Goal: Task Accomplishment & Management: Use online tool/utility

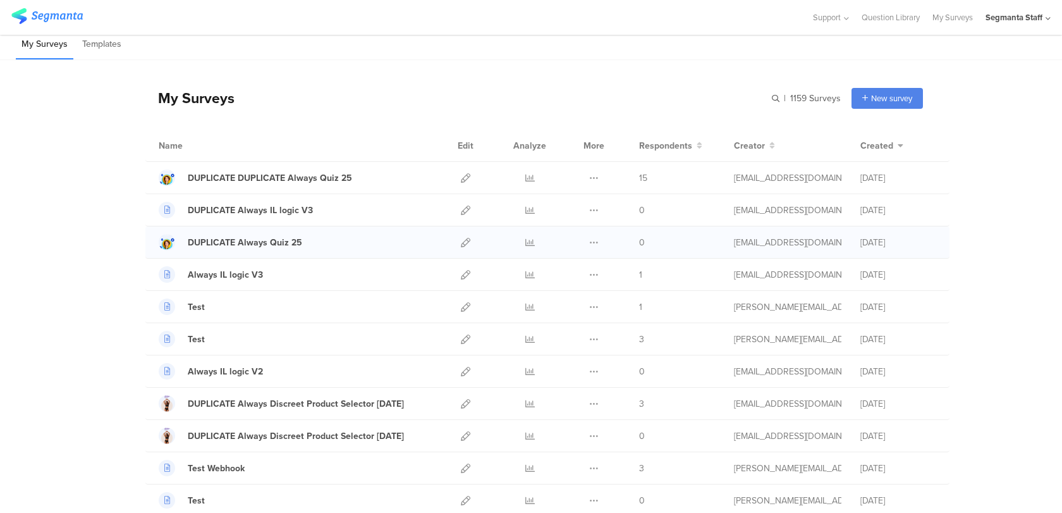
scroll to position [8, 0]
click at [465, 172] on icon at bounding box center [465, 176] width 9 height 9
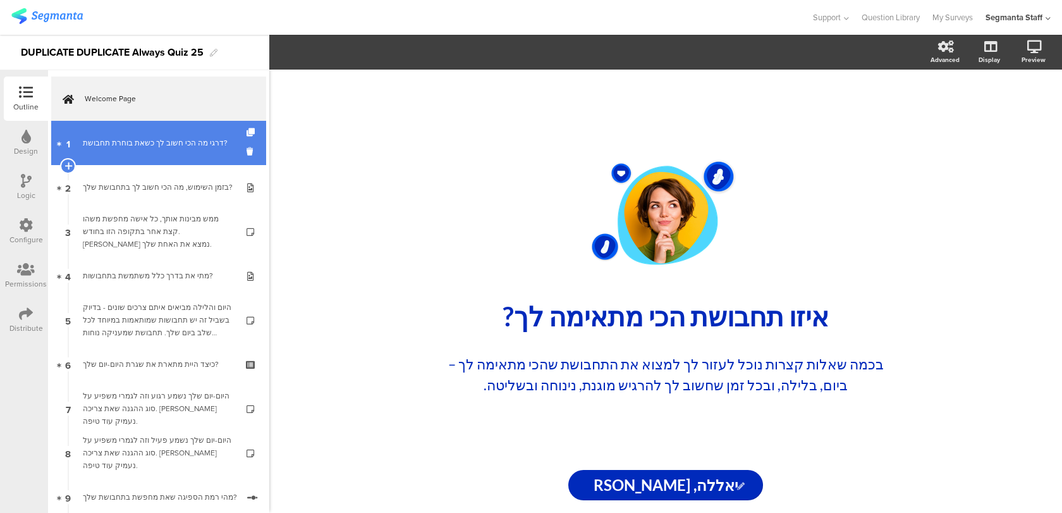
click at [150, 143] on div "דרגי מה הכי חשוב לך כשאת בוחרת תחבושת?" at bounding box center [158, 143] width 151 height 13
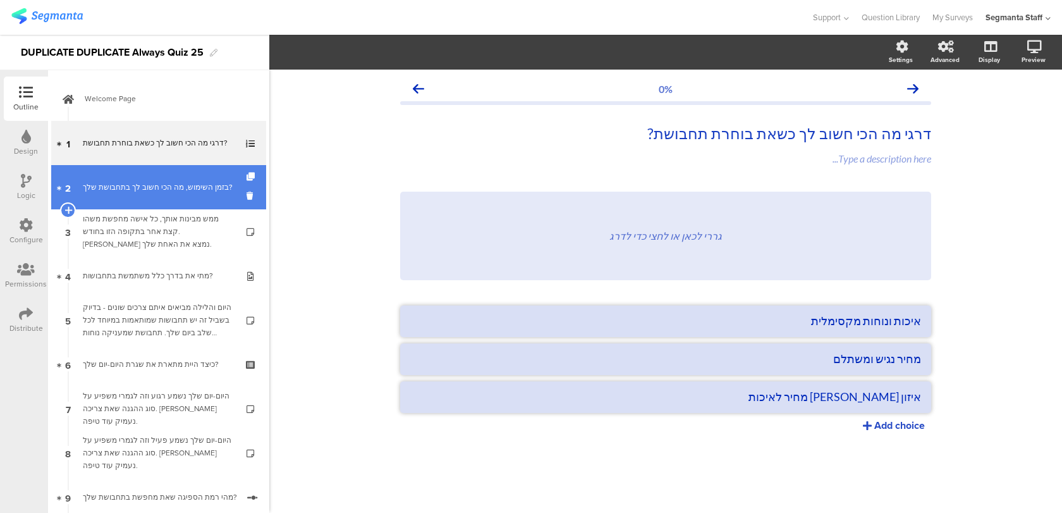
click at [216, 190] on div "בזמן השימוש, מה הכי חשוב לך בתחבושת שלך?" at bounding box center [158, 187] width 151 height 13
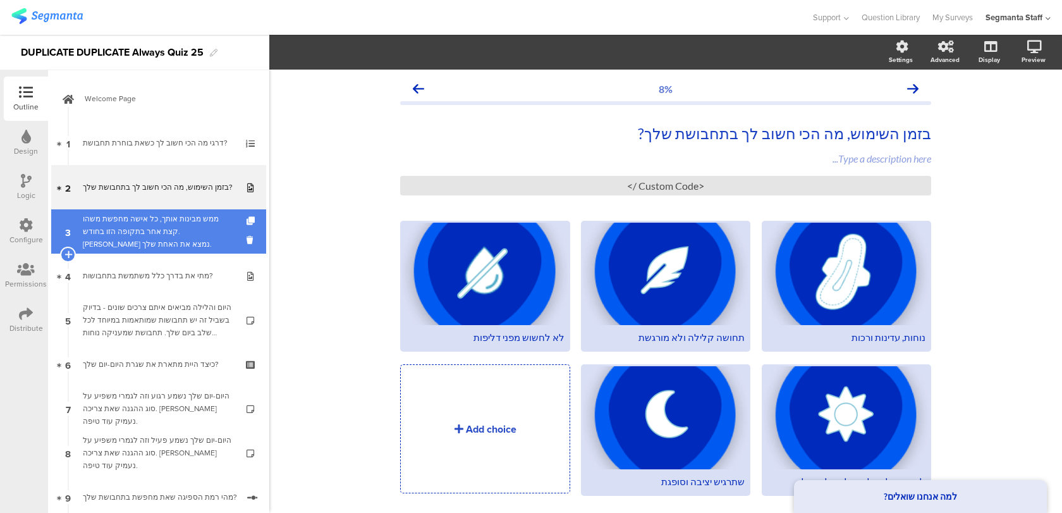
click at [214, 233] on div "ממש מבינות אותך, כל אישה מחפשת משהו קצת אחר בתקופה הזו בחודש. בואי נמצא את האחת…" at bounding box center [158, 231] width 151 height 38
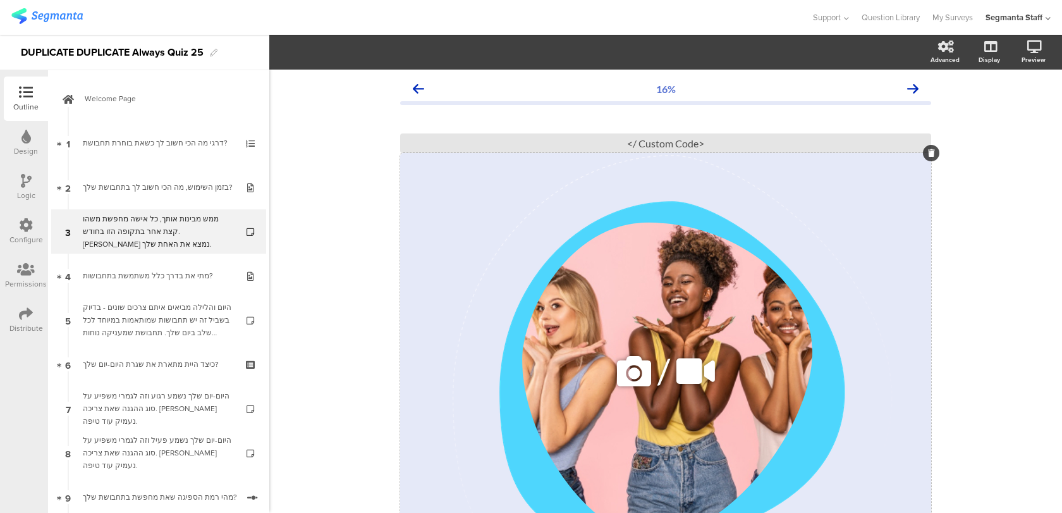
scroll to position [221, 0]
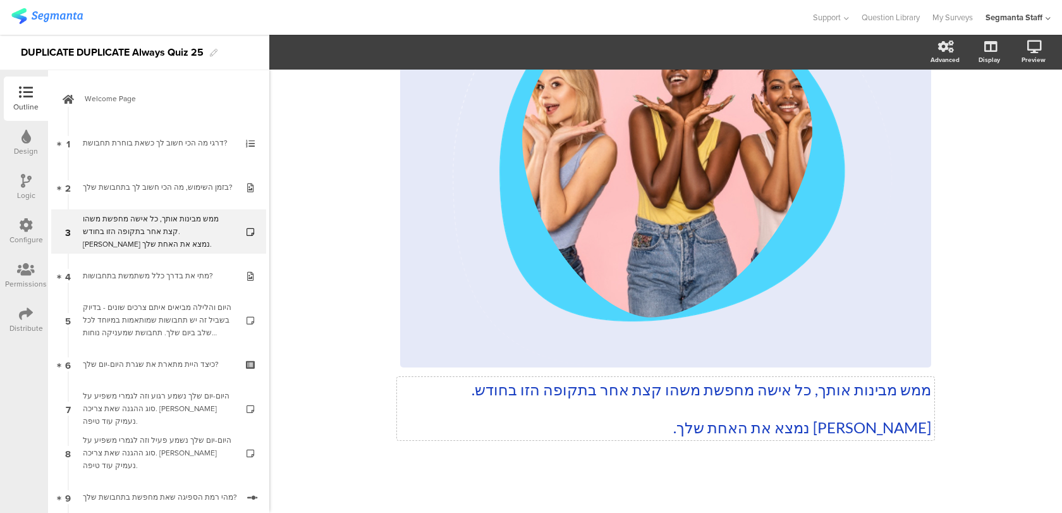
click at [783, 433] on div "ממש מבינות אותך, כל אישה מחפשת משהו קצת אחר בתקופה הזו בחודש. בואי נמצא את האחת…" at bounding box center [665, 408] width 537 height 63
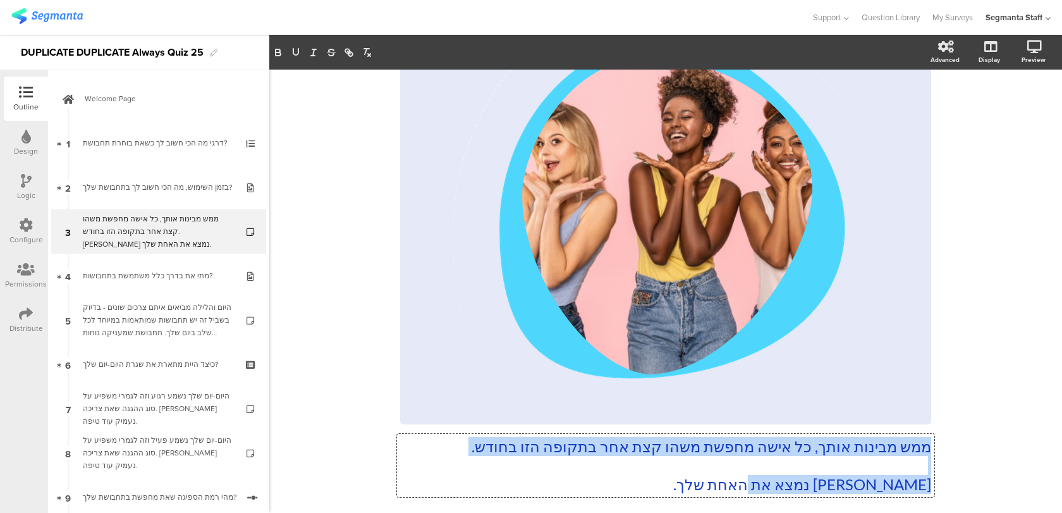
drag, startPoint x: 755, startPoint y: 490, endPoint x: 941, endPoint y: 438, distance: 192.5
click at [941, 438] on div "16% ממש מבינות אותך, כל אישה מחפשת משהו קצת אחר בתקופה הזו בחודש. בואי נמצא את …" at bounding box center [665, 237] width 556 height 664
copy div "ממש מבינות אותך, כל אישה מחפשת משהו קצת אחר בתקופה הזו בחודש. בואי נמצא את האחת…"
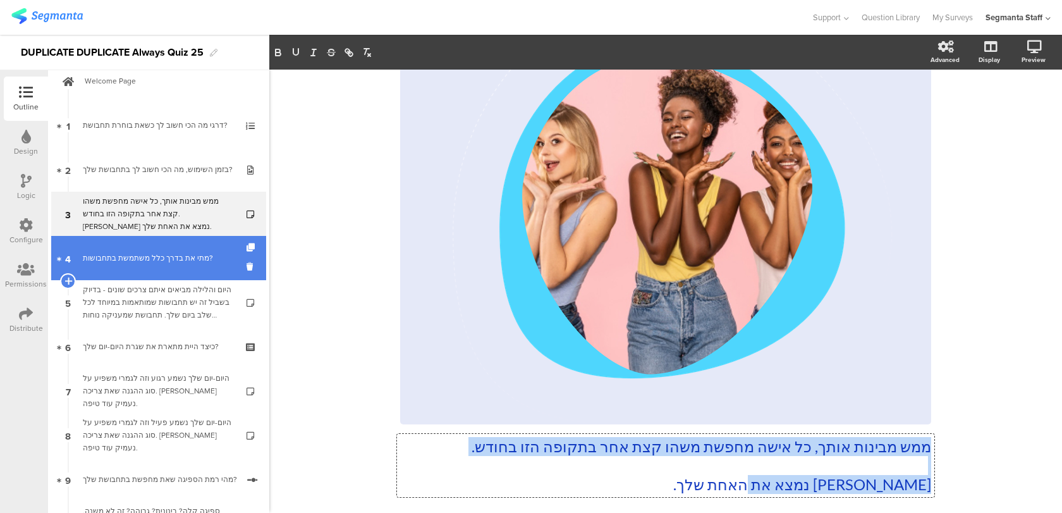
scroll to position [20, 0]
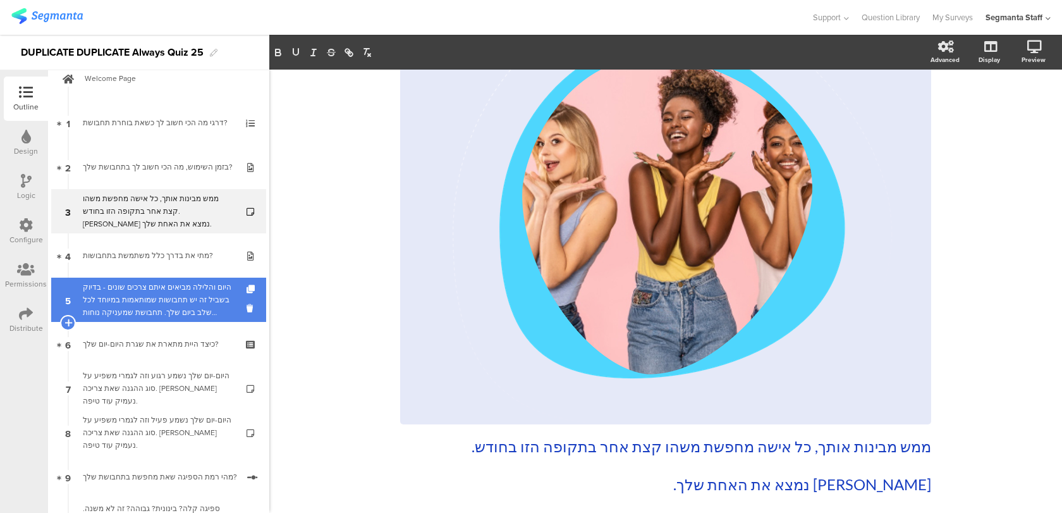
click at [131, 313] on div "היום והלילה מביאים איתם צרכים שונים - בדיוק בשביל זה יש תחבושות שמותאמות במיוחד…" at bounding box center [158, 300] width 151 height 38
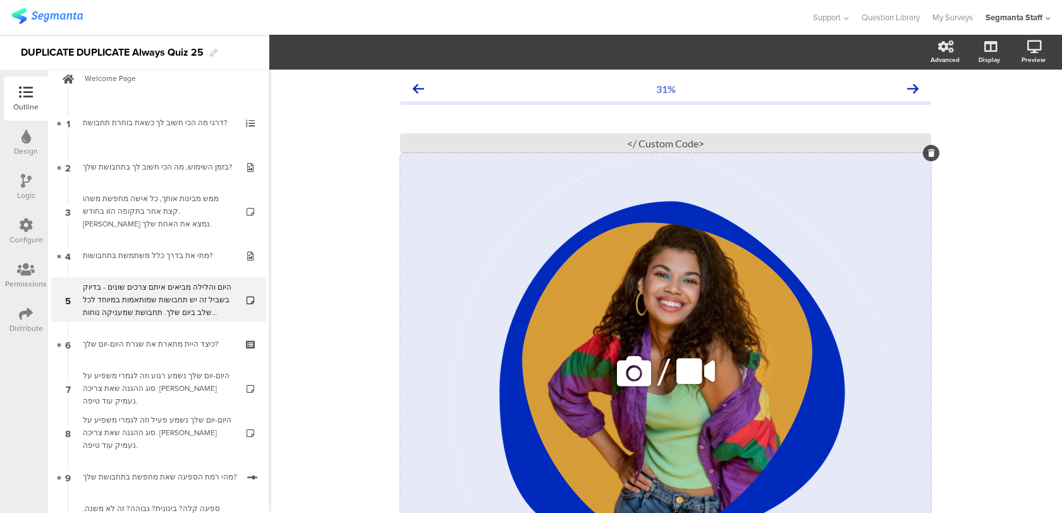
scroll to position [221, 0]
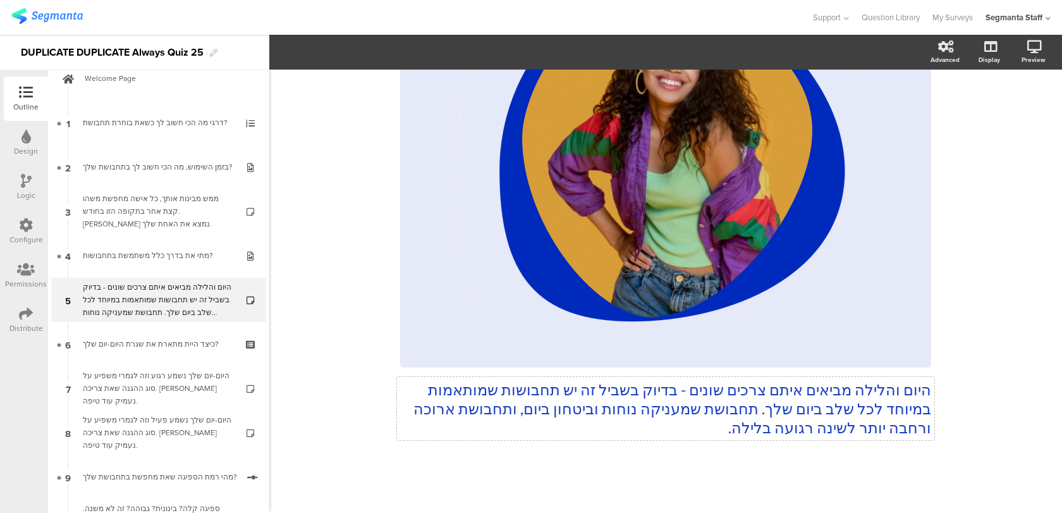
click at [584, 392] on p "היום והלילה מביאים איתם צרכים שונים - בדיוק בשביל זה יש תחבושות שמותאמות במיוחד…" at bounding box center [665, 408] width 531 height 57
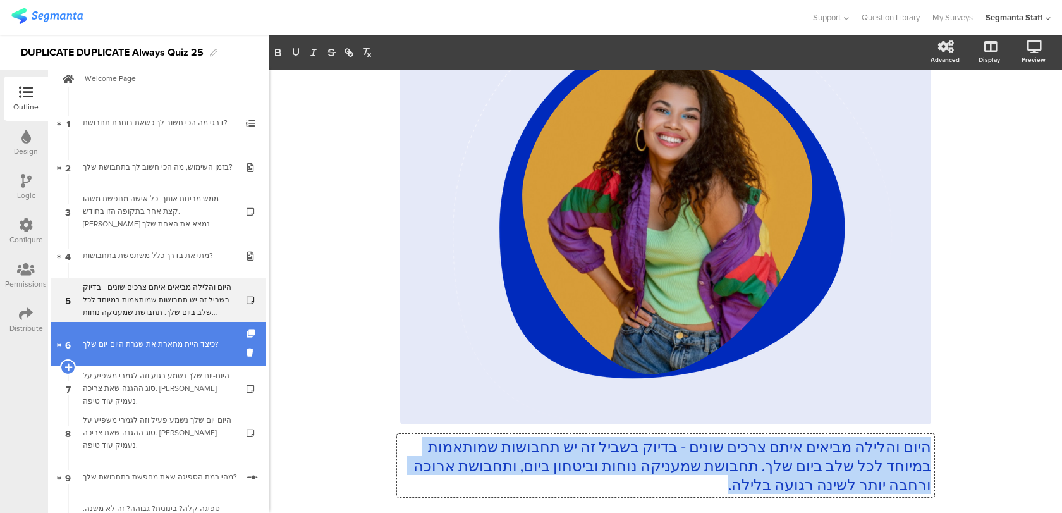
click at [197, 353] on link "6 כיצד היית מתארת את שגרת היום-יום שלך?" at bounding box center [158, 344] width 215 height 44
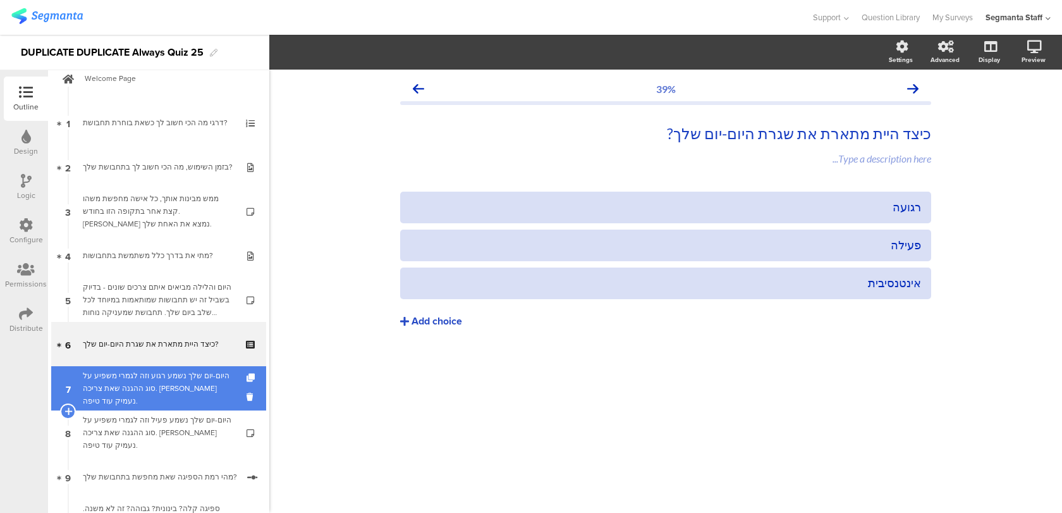
click at [195, 382] on div "היום-יום שלך נשמע רגוע וזה לגמרי משפיע על סוג ההגנה שאת צריכה. בואי נעמיק עוד ט…" at bounding box center [158, 388] width 151 height 38
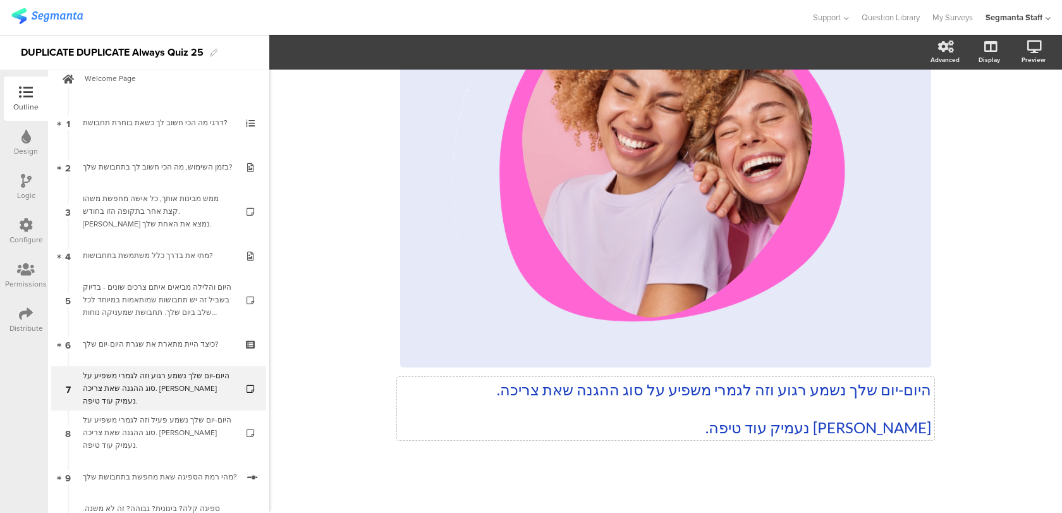
click at [526, 405] on p at bounding box center [665, 408] width 531 height 19
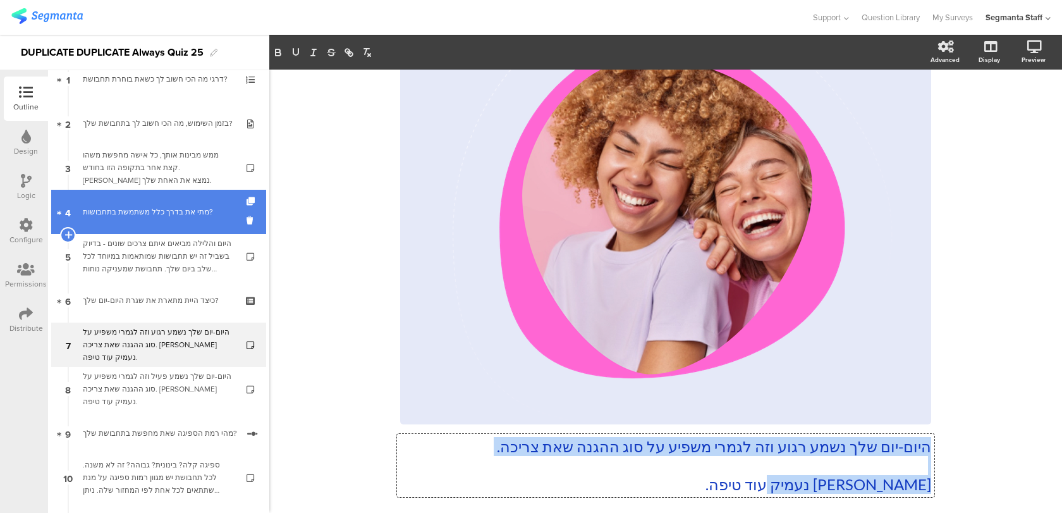
scroll to position [133, 0]
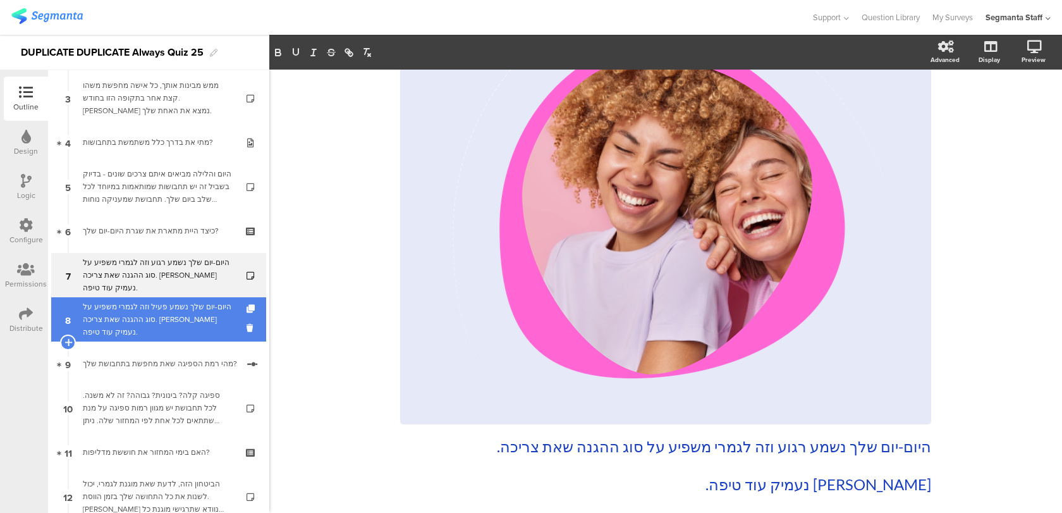
click at [221, 314] on div "היום-יום שלך נשמע פעיל וזה לגמרי משפיע על סוג ההגנה שאת צריכה. בואי נעמיק עוד ט…" at bounding box center [158, 319] width 151 height 38
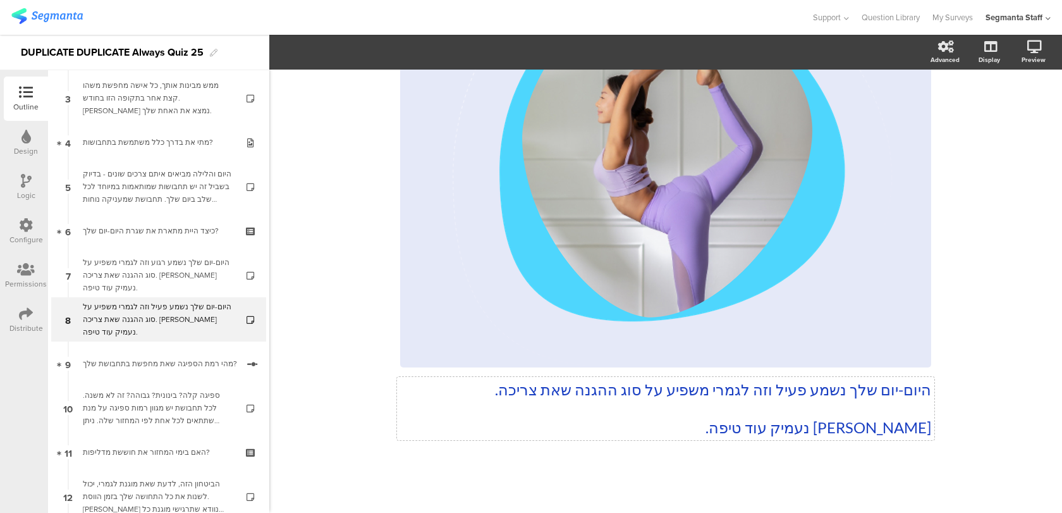
click at [726, 395] on p "היום-יום שלך נשמע פעיל וזה לגמרי משפיע על סוג ההגנה שאת צריכה." at bounding box center [665, 389] width 531 height 19
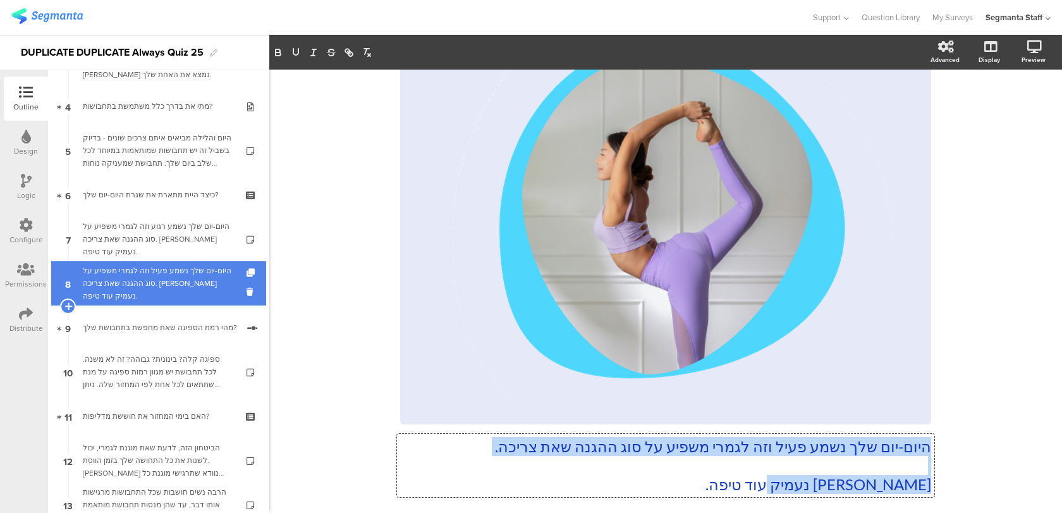
scroll to position [208, 0]
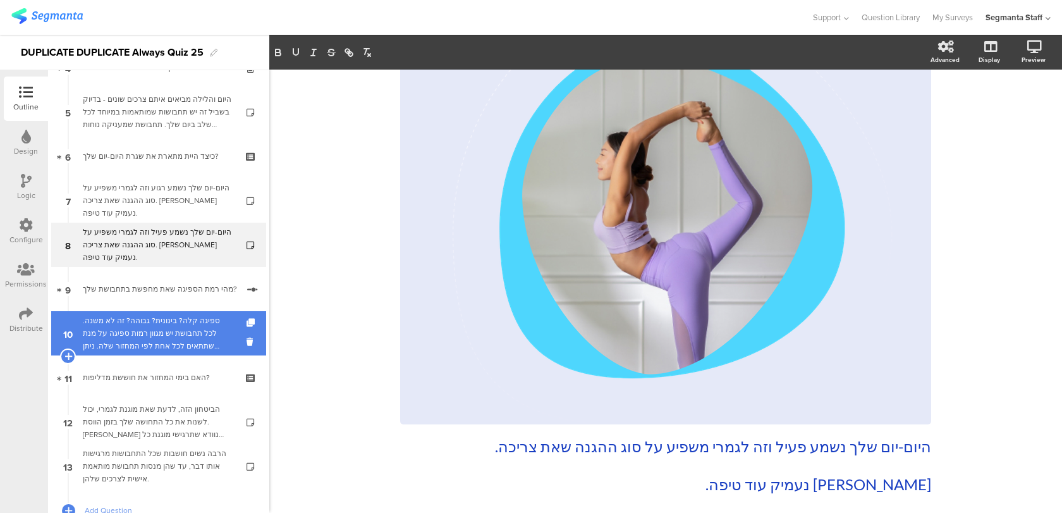
click at [196, 339] on div "ספיגה קלה? בינונית? גבוהה? זה לא משנה. לכל תחבושת יש מגוון רמות ספיגה על מנת שת…" at bounding box center [158, 333] width 151 height 38
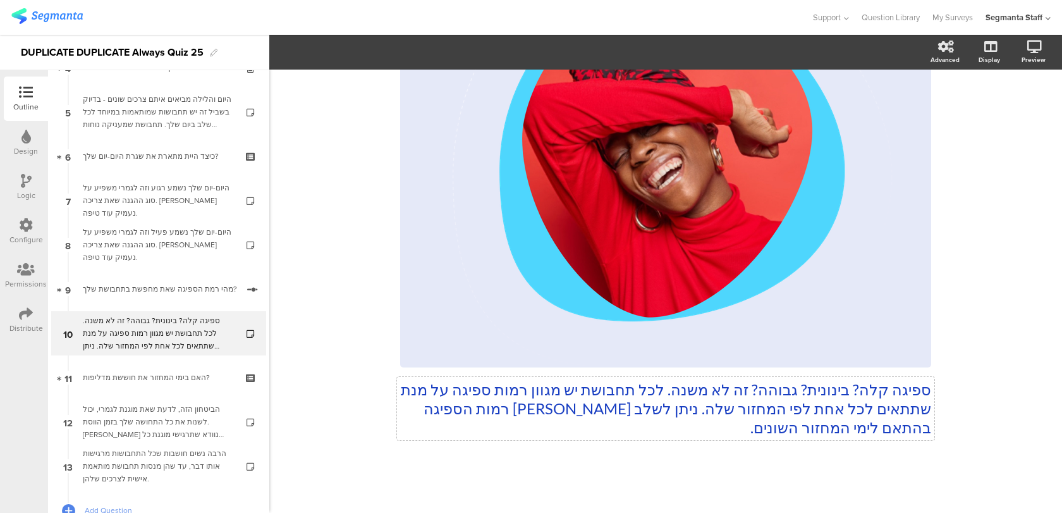
click at [579, 400] on div "ספיגה קלה? בינונית? גבוהה? זה לא משנה. לכל תחבושת יש מגוון רמות ספיגה על מנת שת…" at bounding box center [665, 169] width 531 height 559
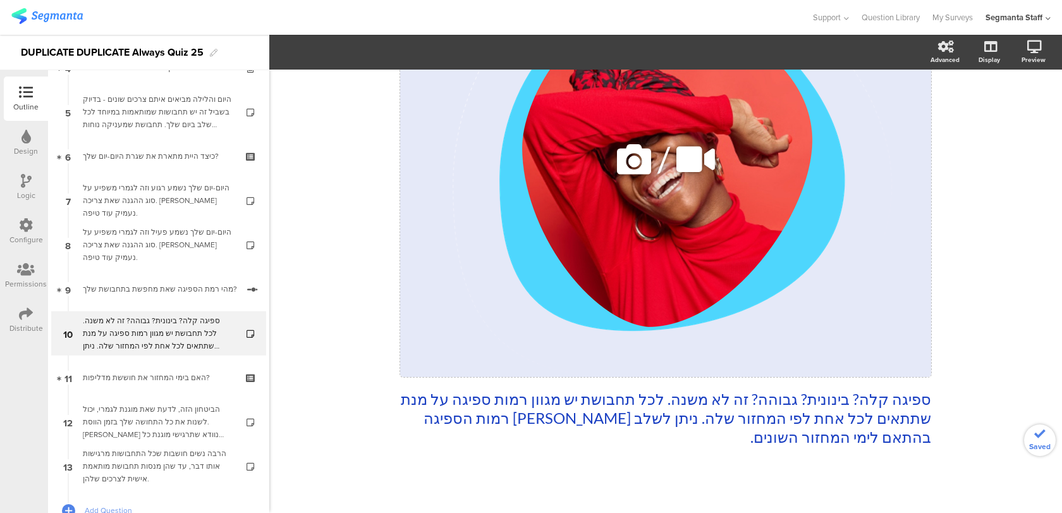
scroll to position [221, 0]
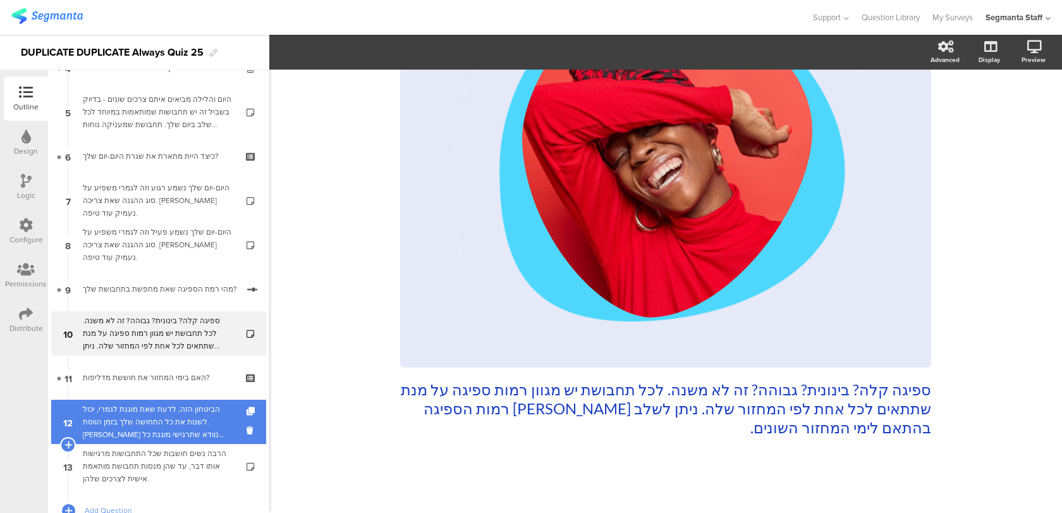
click at [176, 426] on div "הביטחון הזה, לדעת שאת מוגנת לגמרי, יכול לשנות את כל התחושה שלך בזמן הווסת. בואי…" at bounding box center [158, 422] width 151 height 38
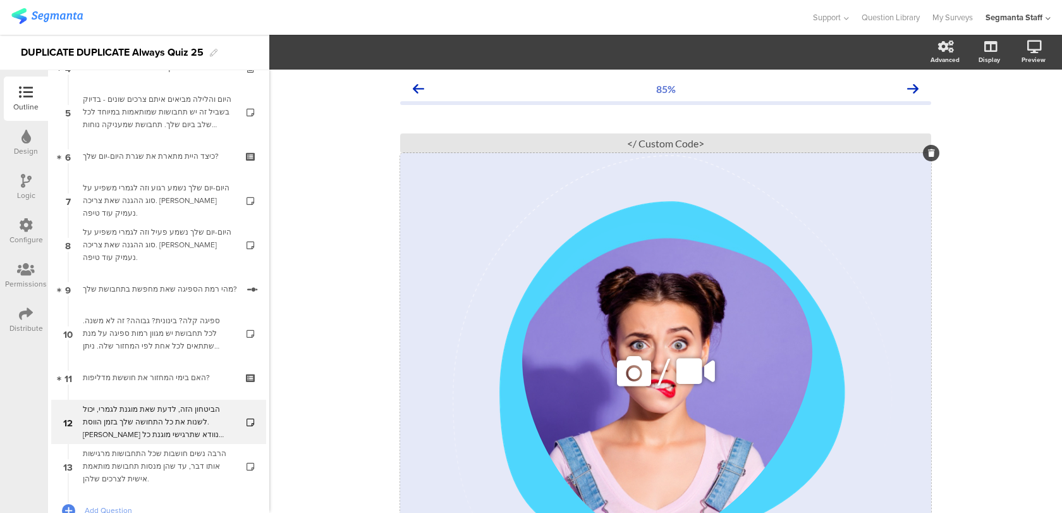
scroll to position [202, 0]
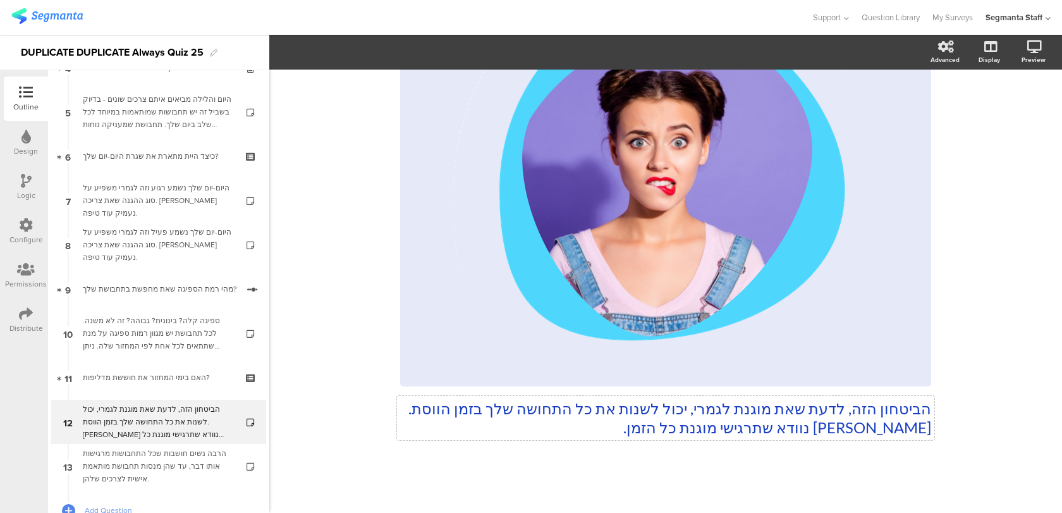
click at [785, 409] on div "הביטחון הזה, לדעת שאת מוגנת לגמרי, יכול לשנות את כל התחושה שלך בזמן הווסת. בואי…" at bounding box center [665, 179] width 531 height 540
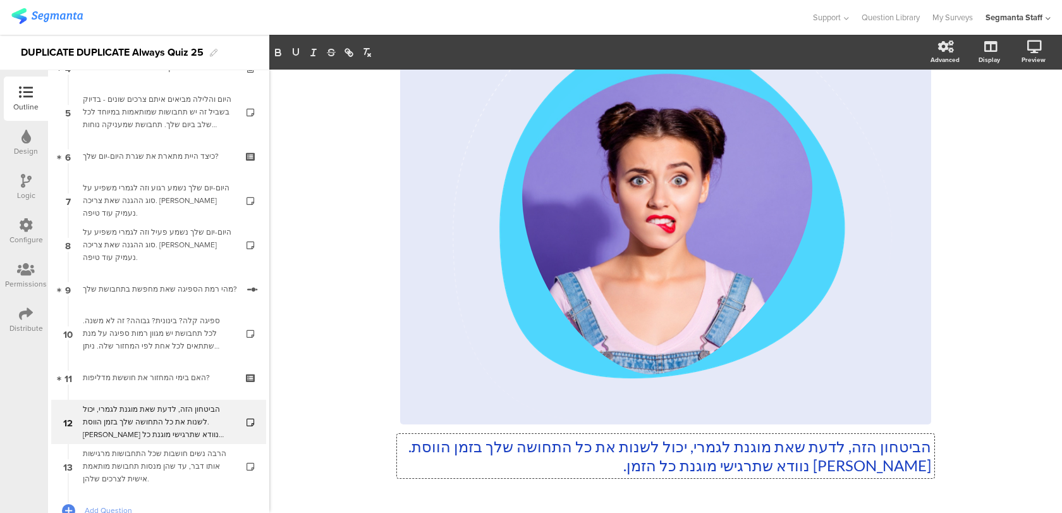
click at [748, 463] on p "הביטחון הזה, לדעת שאת מוגנת לגמרי, יכול לשנות את כל התחושה שלך בזמן הווסת. בואי…" at bounding box center [665, 456] width 531 height 38
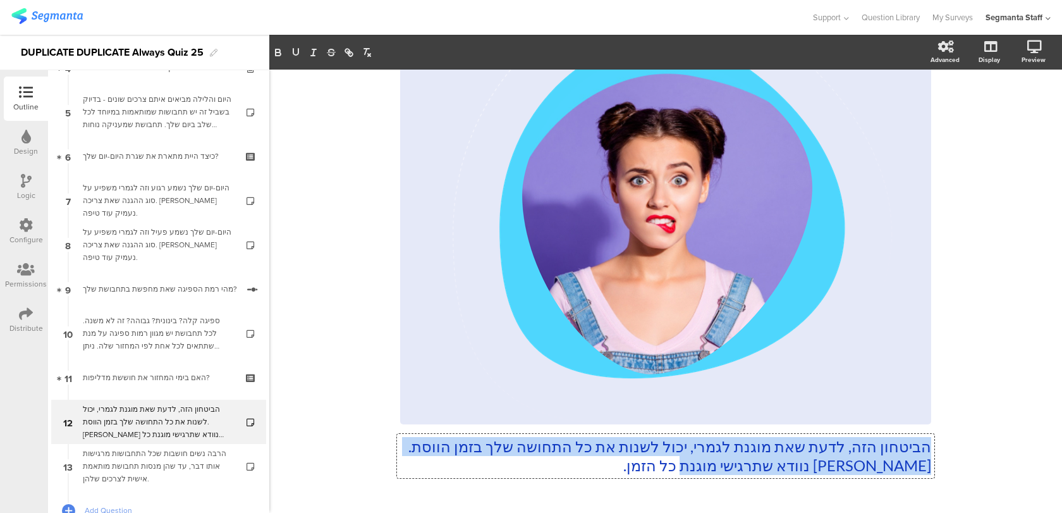
copy p "הביטחון הזה, לדעת שאת מוגנת לגמרי, יכול לשנות את כל התחושה שלך בזמן הווסת. בואי…"
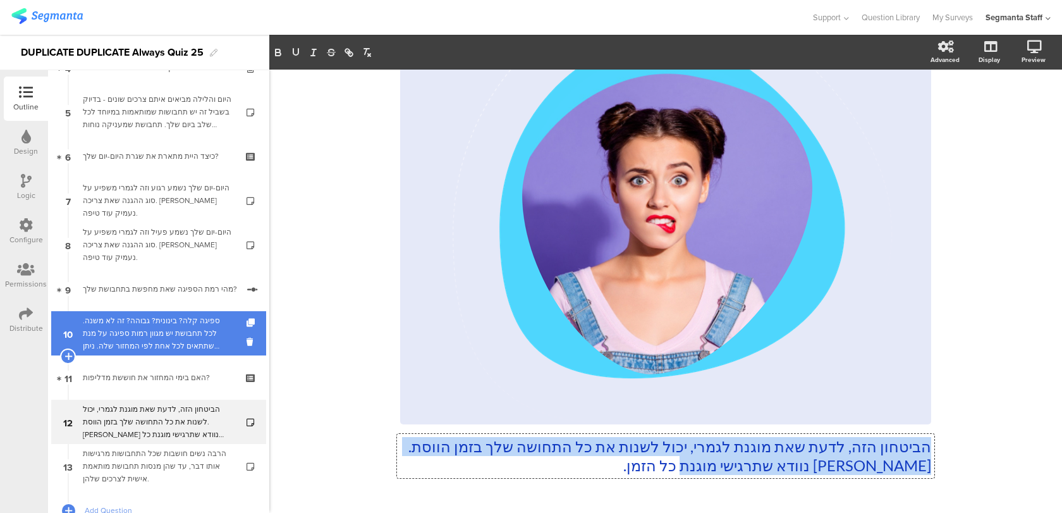
scroll to position [300, 0]
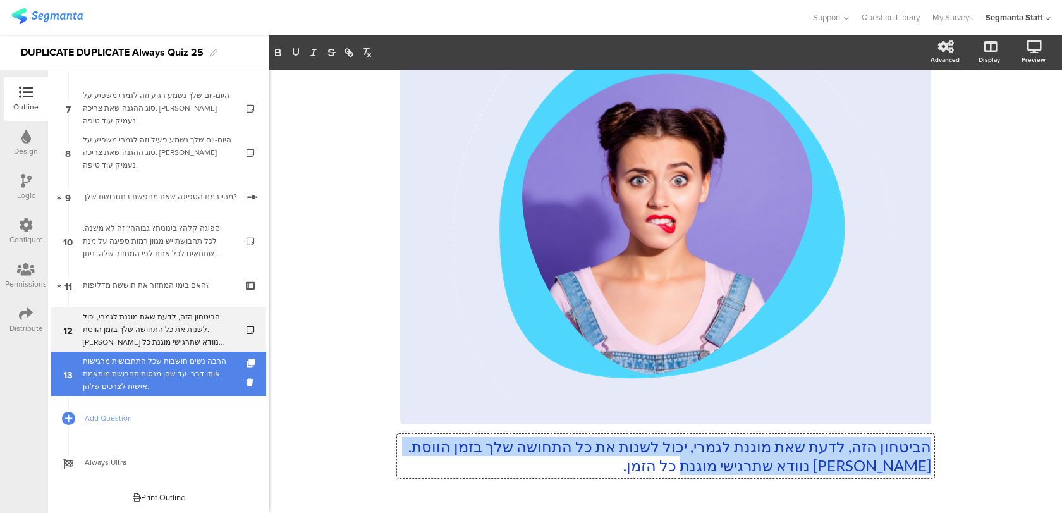
click at [162, 367] on div "הרבה נשים חושבות שכל התחבושות מרגישות אותו דבר, עד שהן מנסות תחבושת מותאמת אישי…" at bounding box center [158, 374] width 151 height 38
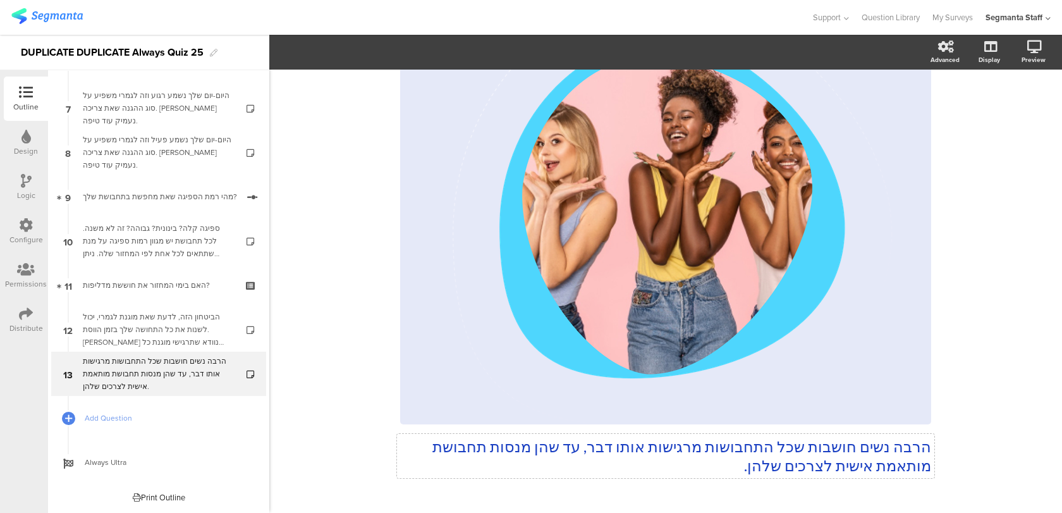
click at [725, 454] on div "הרבה נשים חושבות שכל התחבושות מרגישות אותו דבר, עד שהן מנסות תחבושת מותאמת אישי…" at bounding box center [665, 217] width 531 height 540
